Goal: Check status: Check status

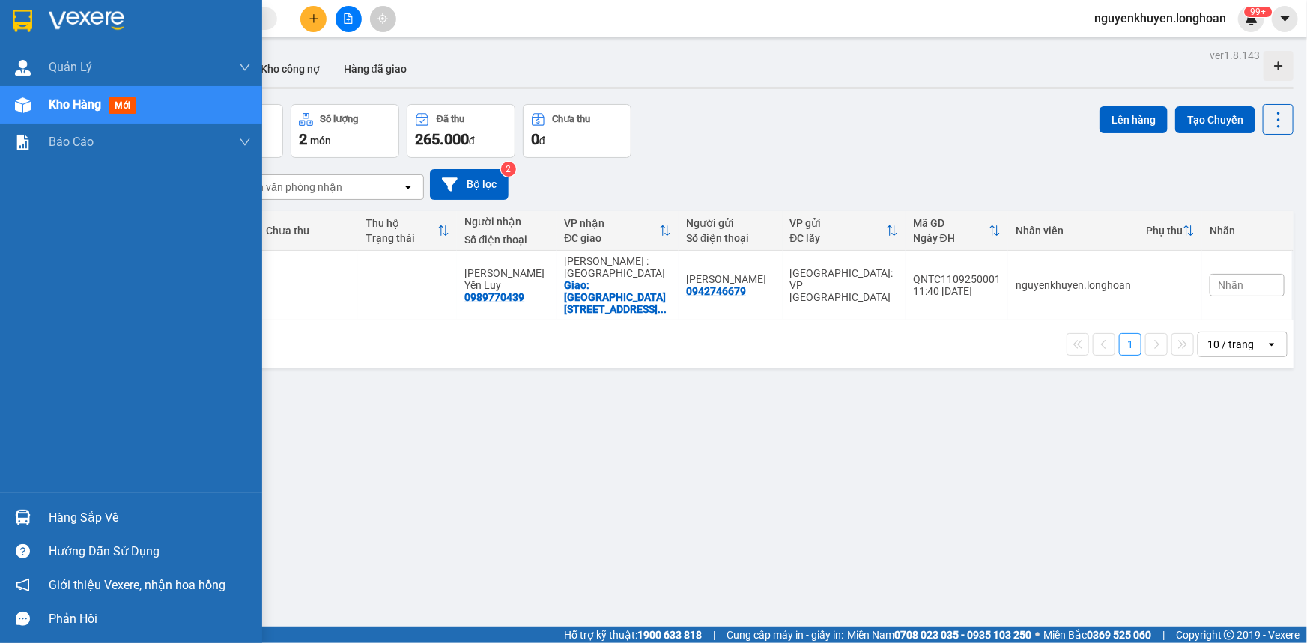
click at [76, 517] on div "Hàng sắp về" at bounding box center [150, 518] width 202 height 22
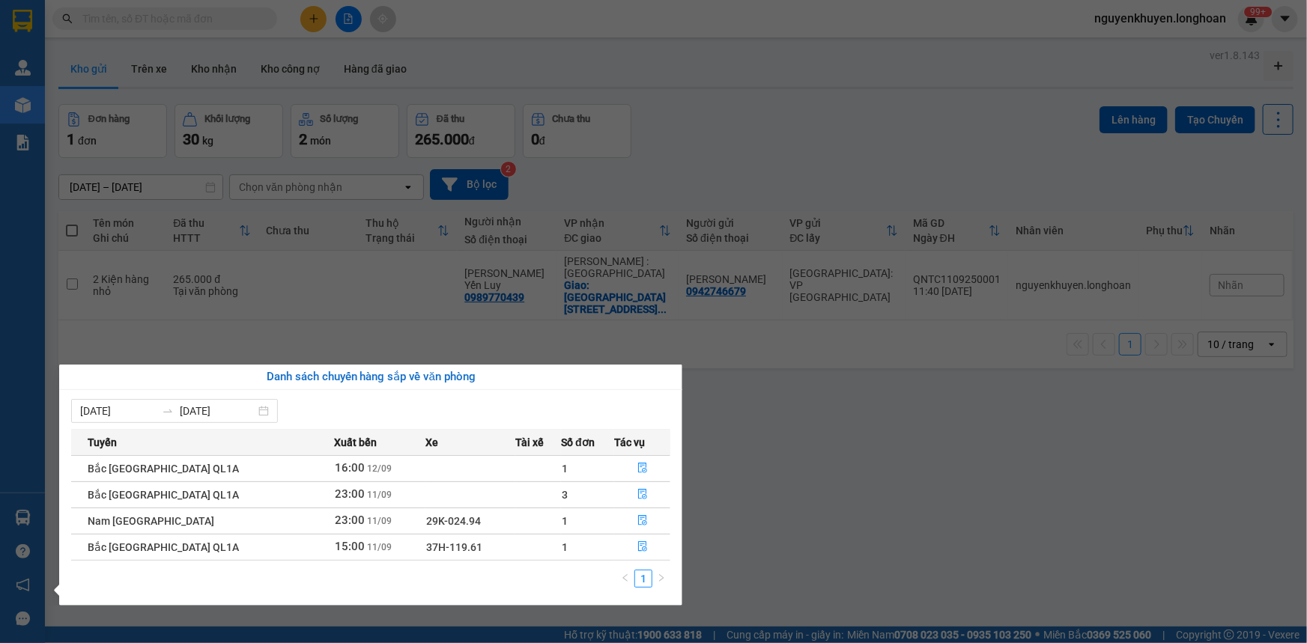
click at [856, 492] on section "Kết quả tìm kiếm ( 0 ) Bộ lọc No Data nguyenkhuyen.longhoan 99+ [PERSON_NAME] l…" at bounding box center [653, 321] width 1307 height 643
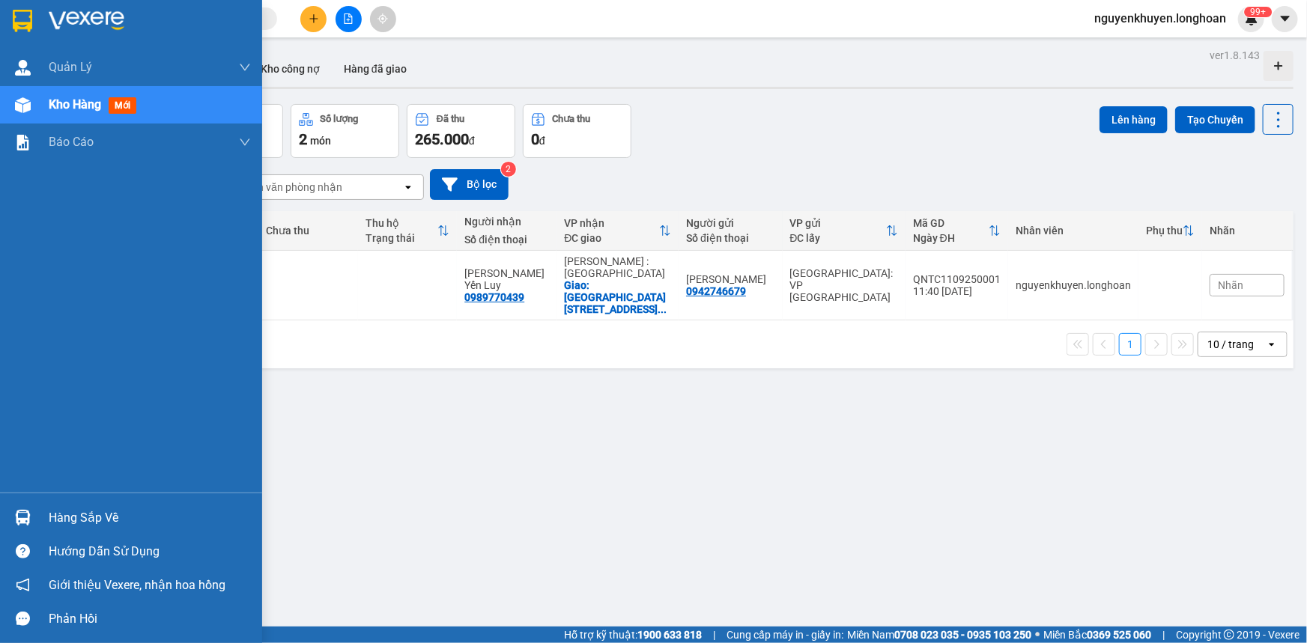
click at [82, 523] on div "Hàng sắp về" at bounding box center [150, 518] width 202 height 22
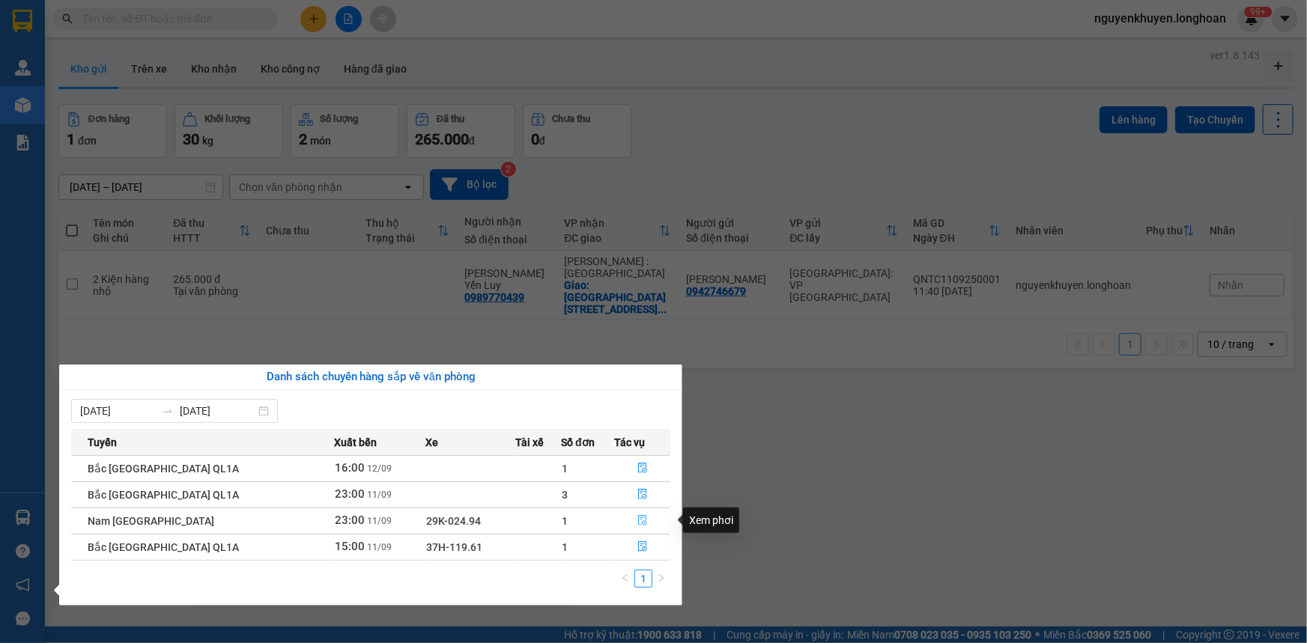
click at [638, 524] on icon "file-done" at bounding box center [642, 520] width 9 height 10
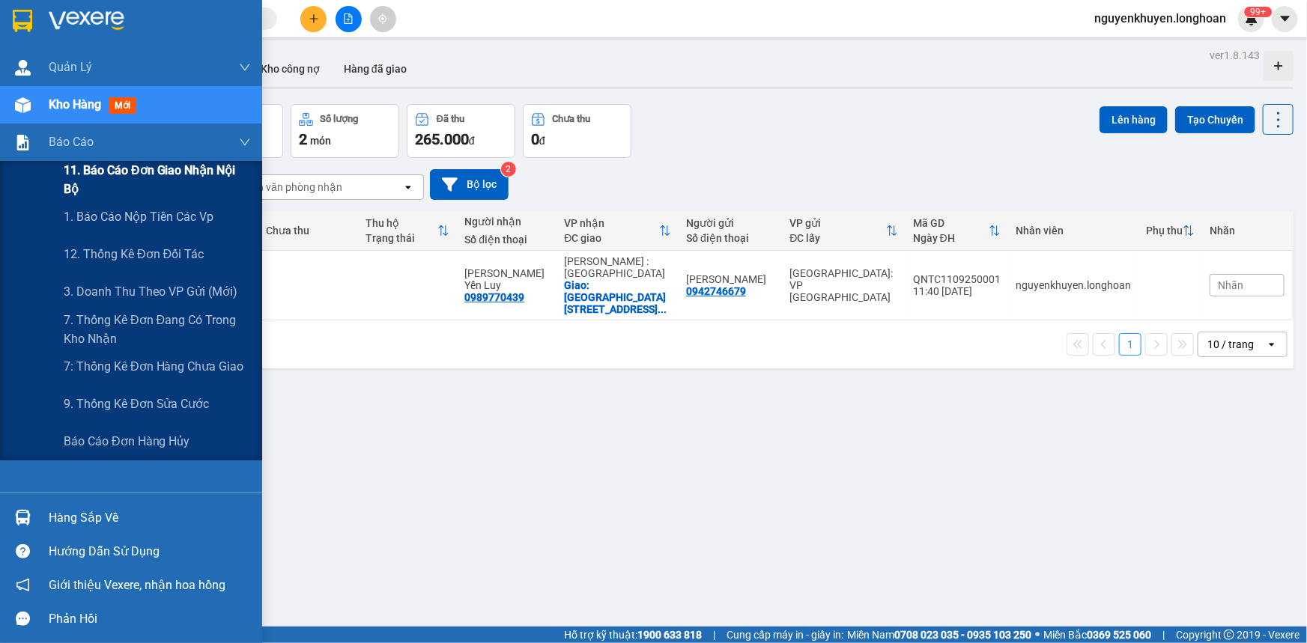
click at [106, 178] on span "11. Báo cáo đơn giao nhận nội bộ" at bounding box center [157, 179] width 187 height 37
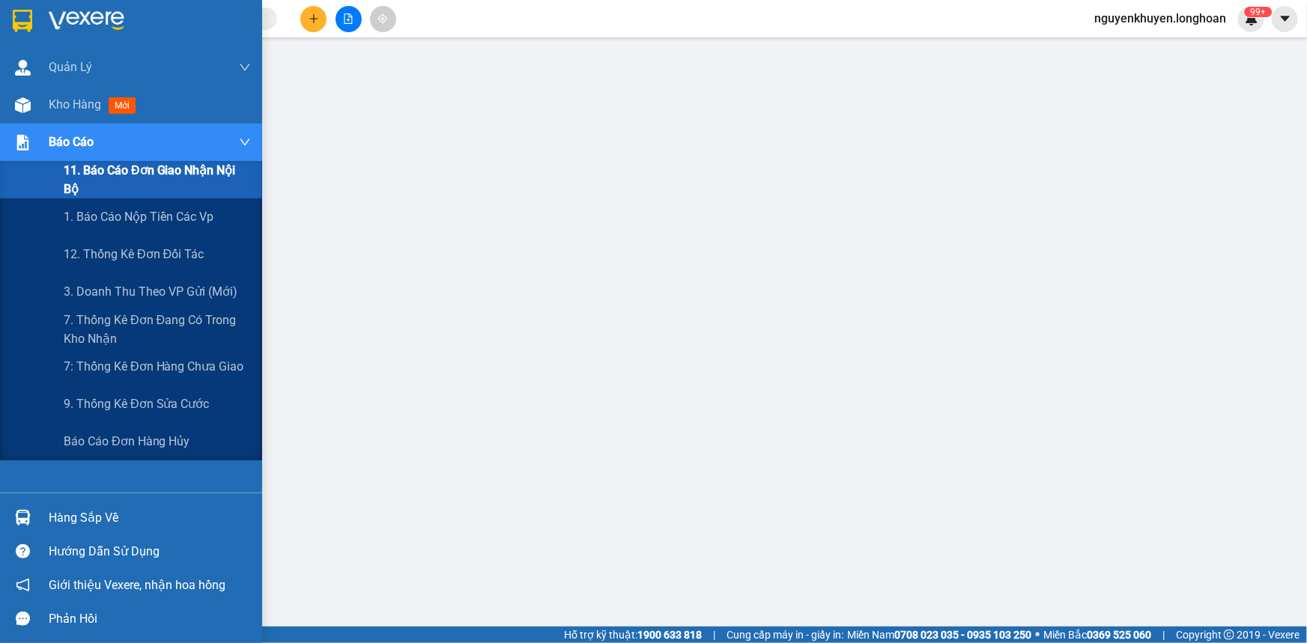
click at [44, 136] on div "Báo cáo" at bounding box center [131, 142] width 262 height 37
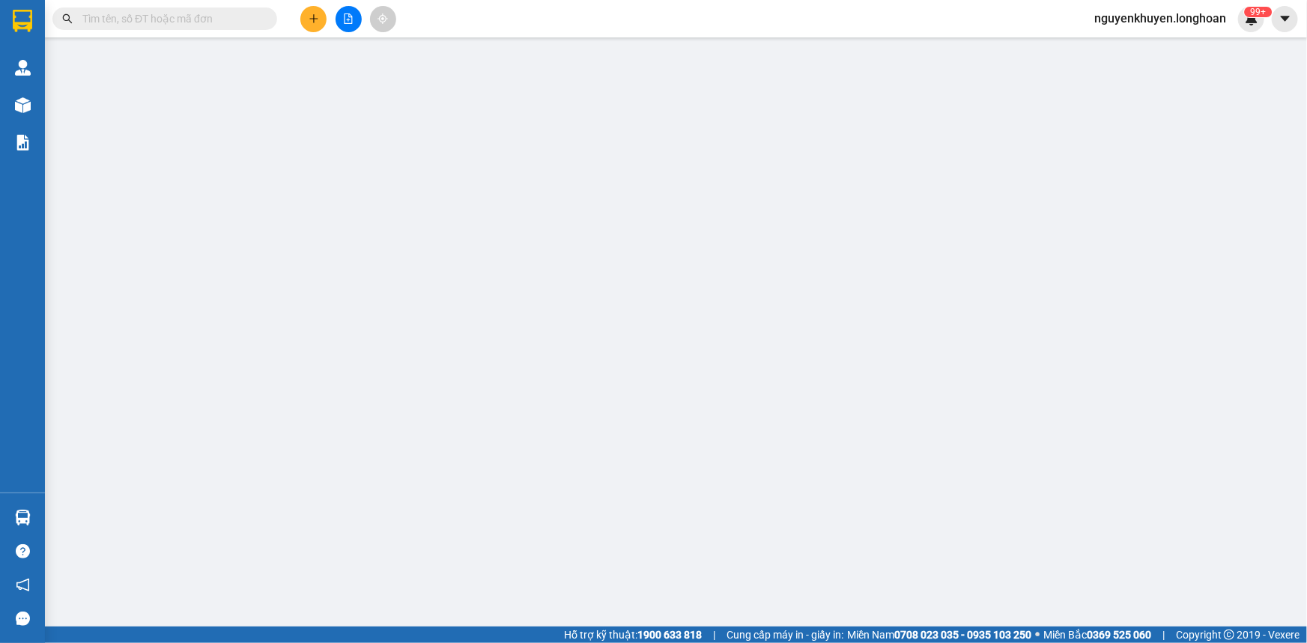
scroll to position [99, 0]
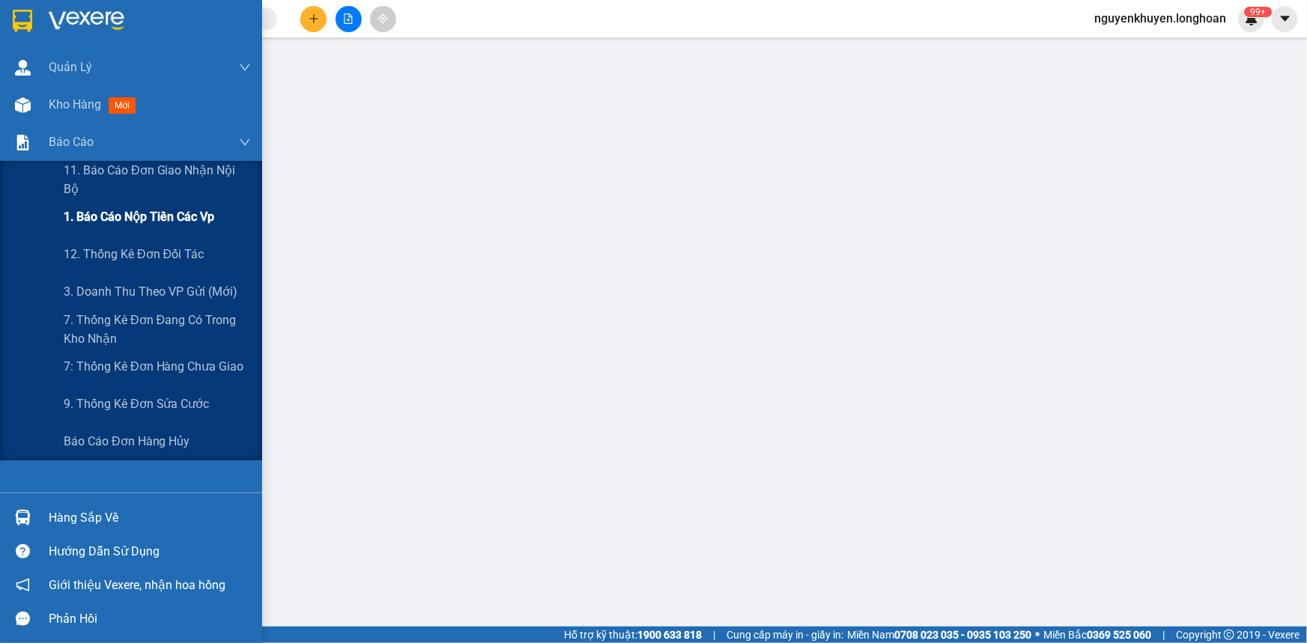
click at [102, 214] on span "1. Báo cáo nộp tiền các vp" at bounding box center [139, 216] width 151 height 19
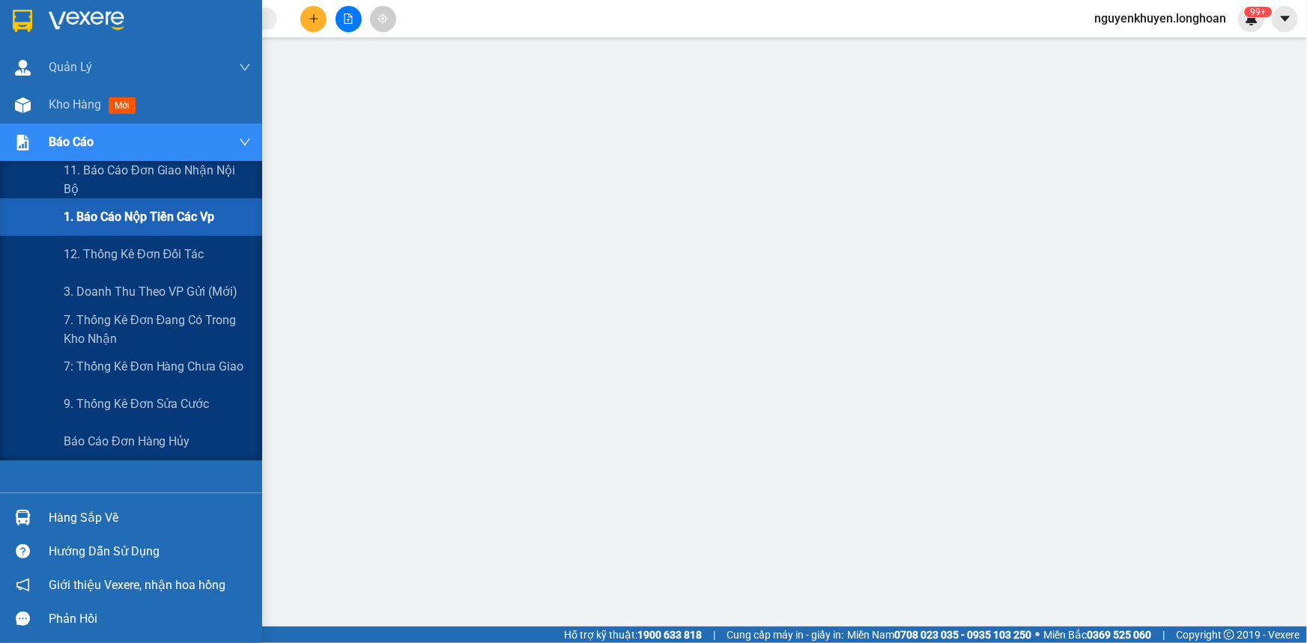
click at [127, 226] on div "1. Báo cáo nộp tiền các vp" at bounding box center [157, 216] width 187 height 37
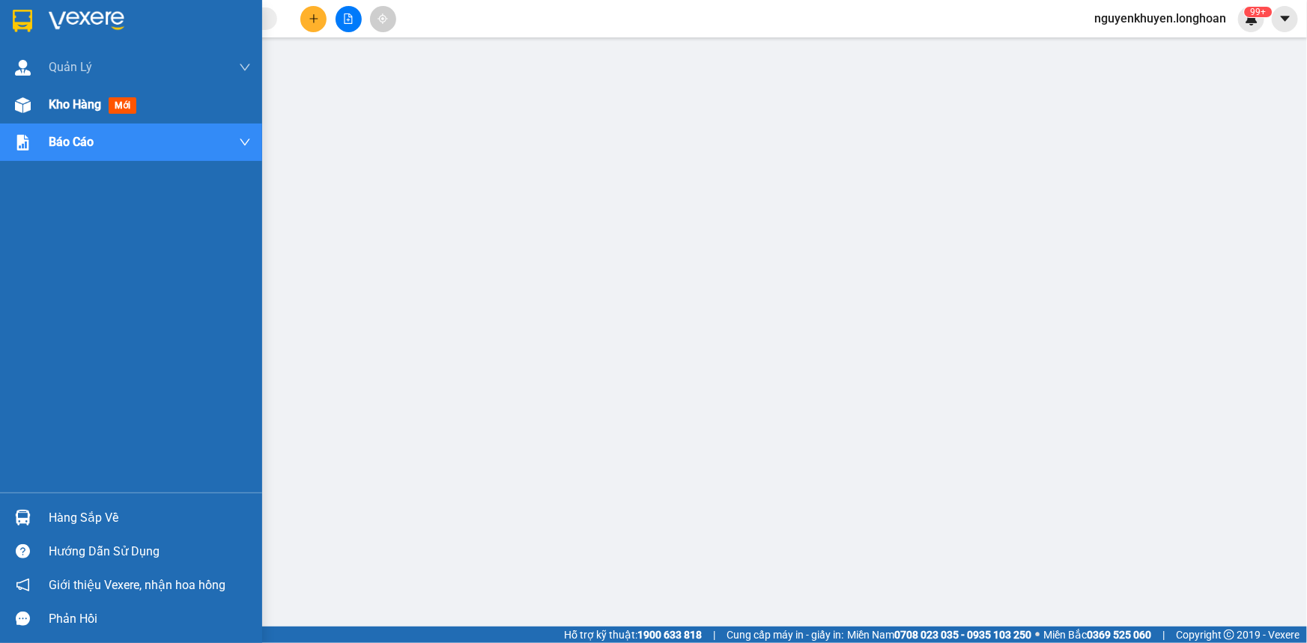
click at [58, 103] on span "Kho hàng" at bounding box center [75, 104] width 52 height 14
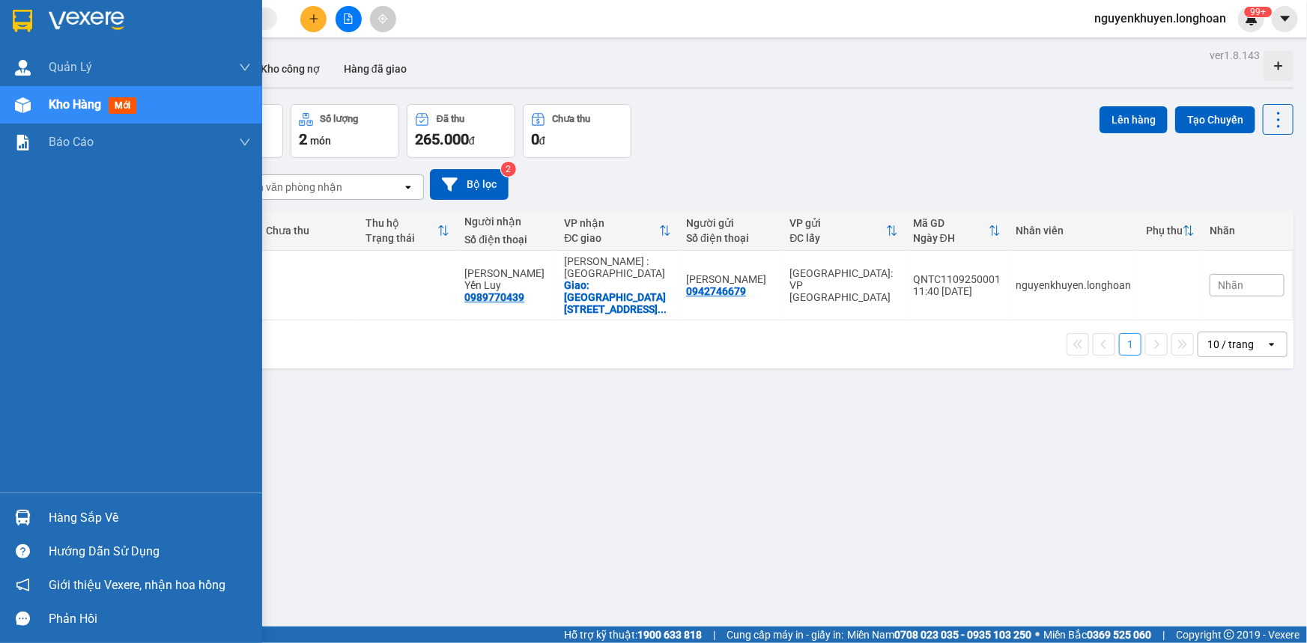
click at [109, 519] on div "Hàng sắp về" at bounding box center [150, 518] width 202 height 22
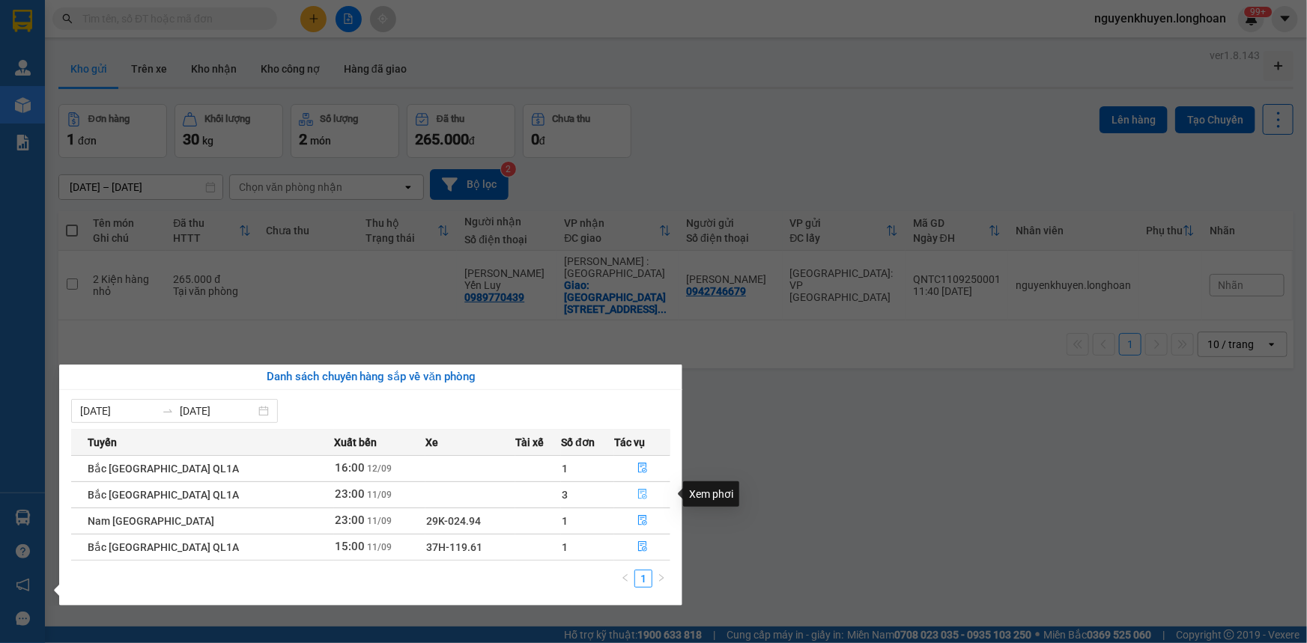
click at [637, 496] on icon "file-done" at bounding box center [642, 494] width 10 height 10
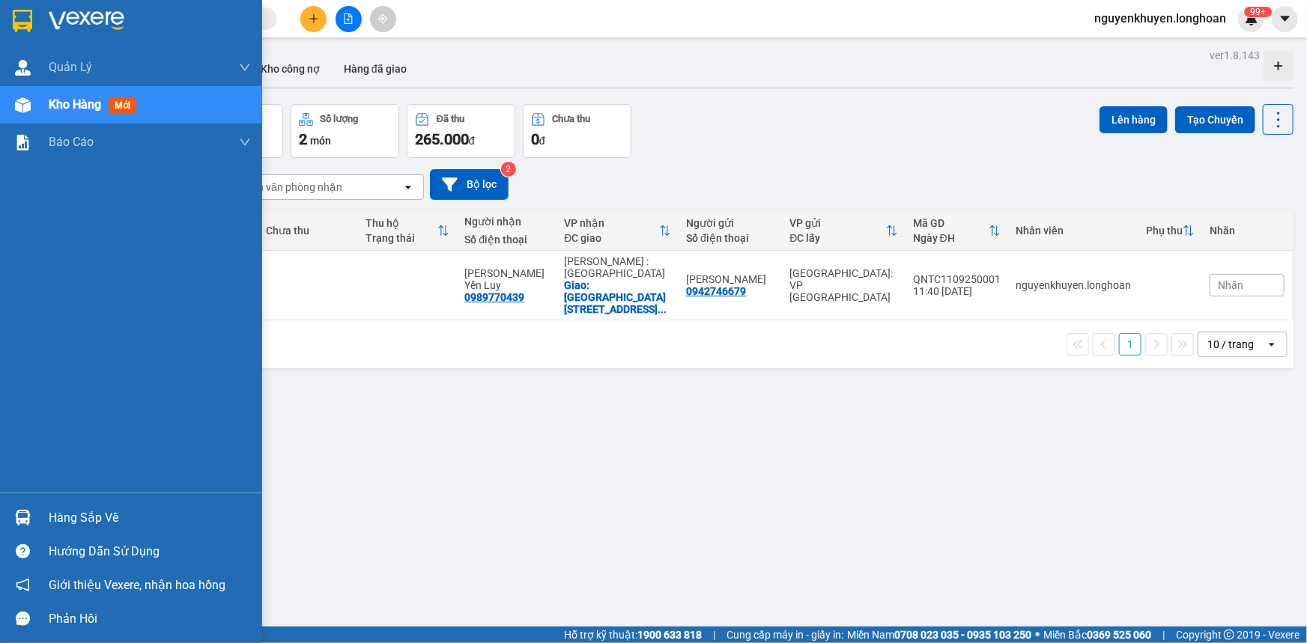
click at [94, 519] on div "Hàng sắp về" at bounding box center [150, 518] width 202 height 22
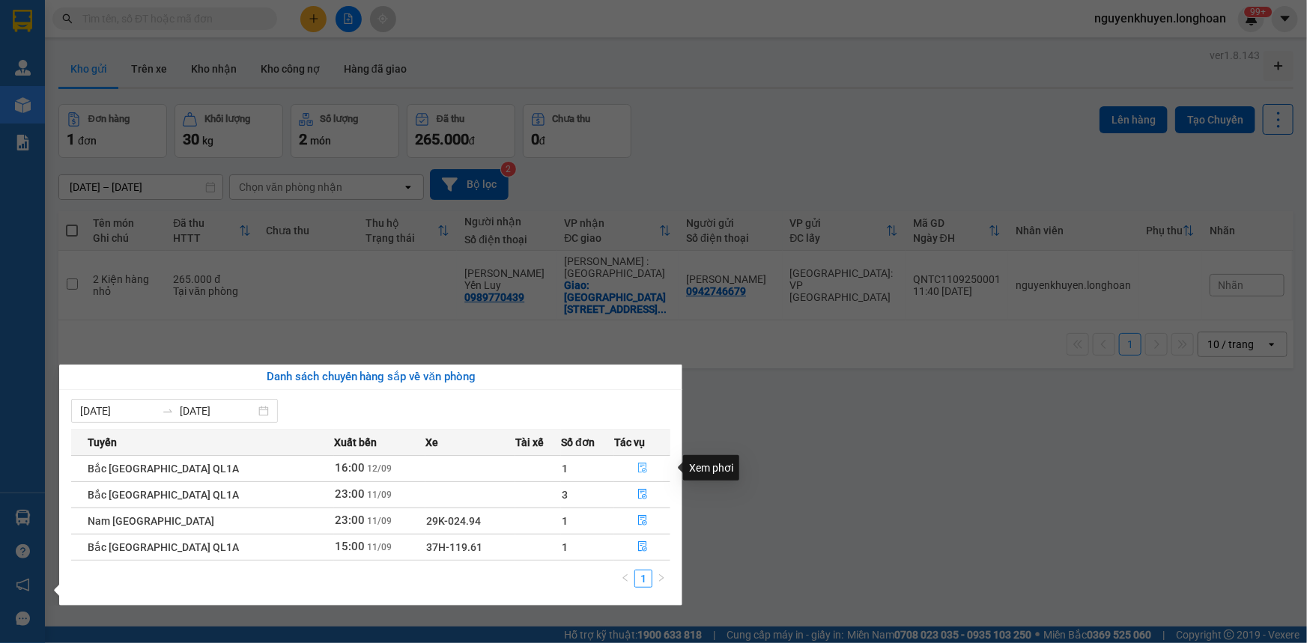
click at [637, 470] on icon "file-done" at bounding box center [642, 468] width 10 height 10
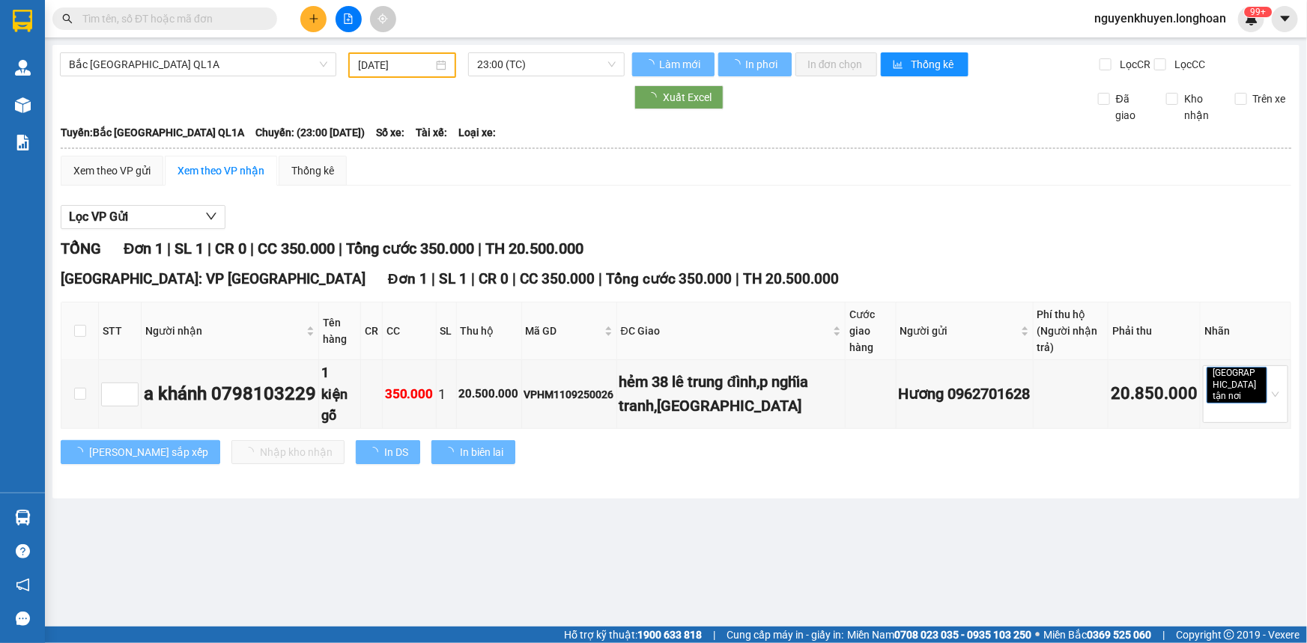
type input "[DATE]"
